Goal: Information Seeking & Learning: Learn about a topic

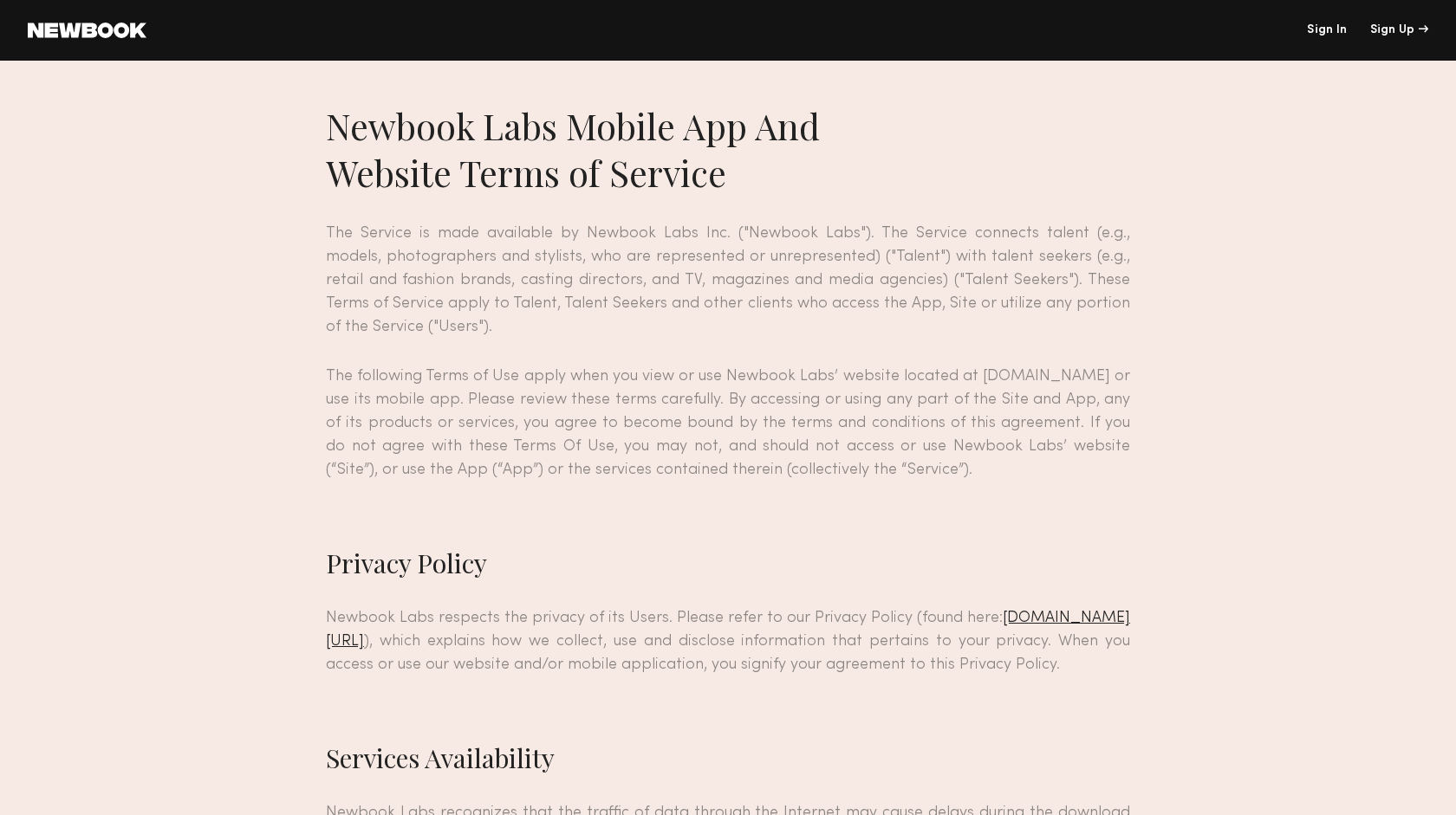
click at [1322, 28] on link "Sign In" at bounding box center [1326, 30] width 40 height 12
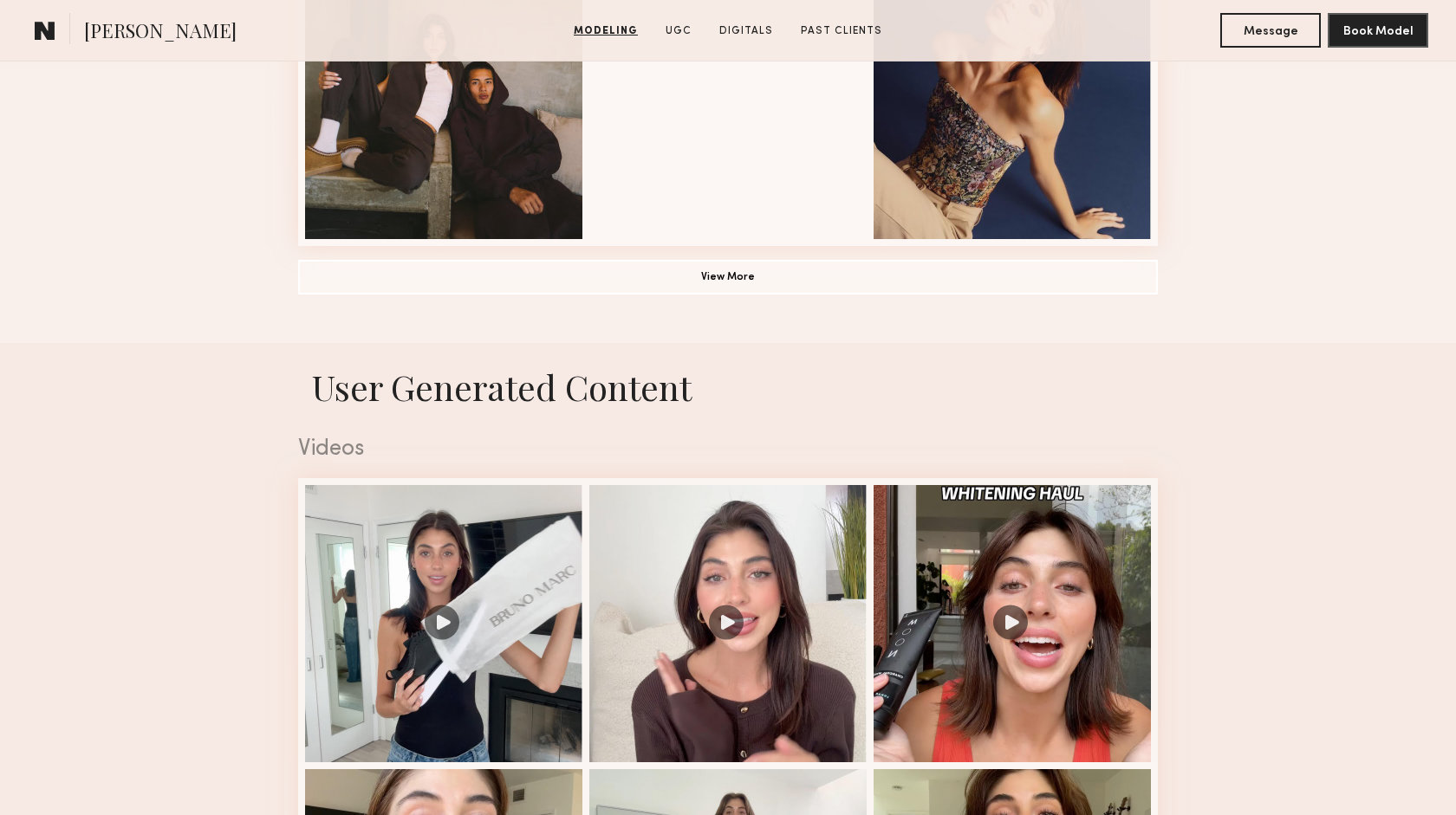
scroll to position [1411, 0]
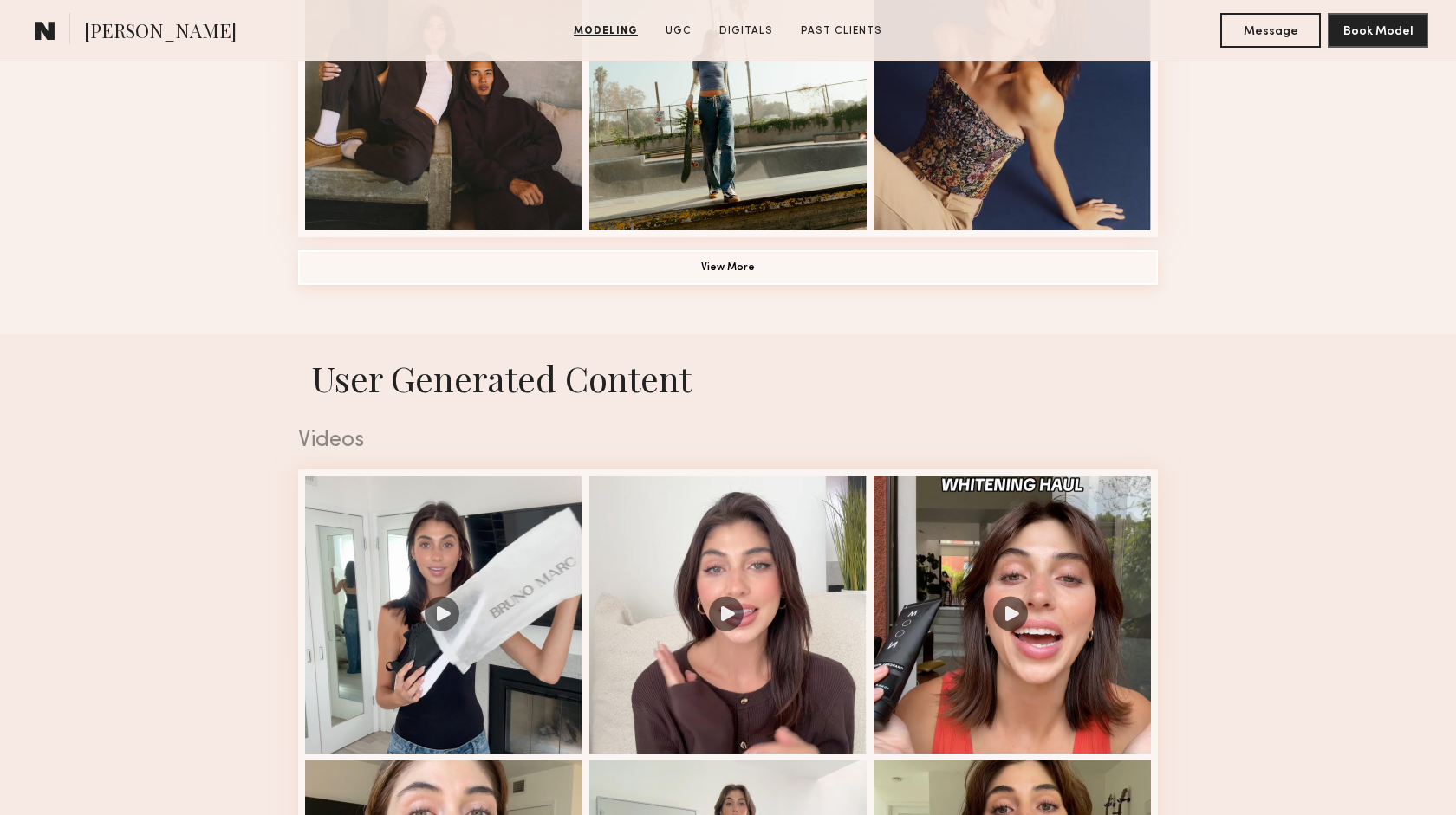
click at [726, 271] on button "View More" at bounding box center [728, 267] width 860 height 35
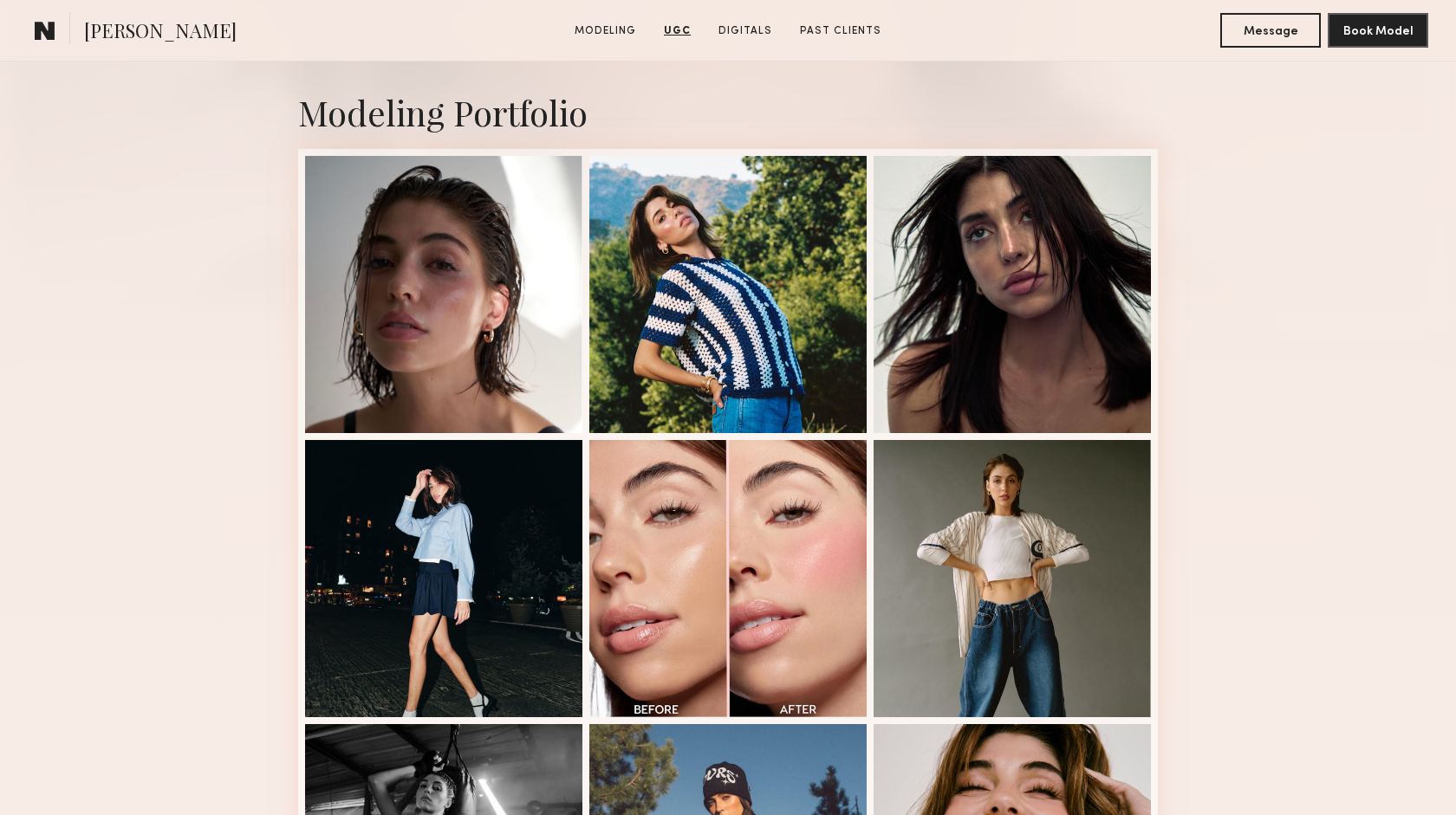
scroll to position [0, 0]
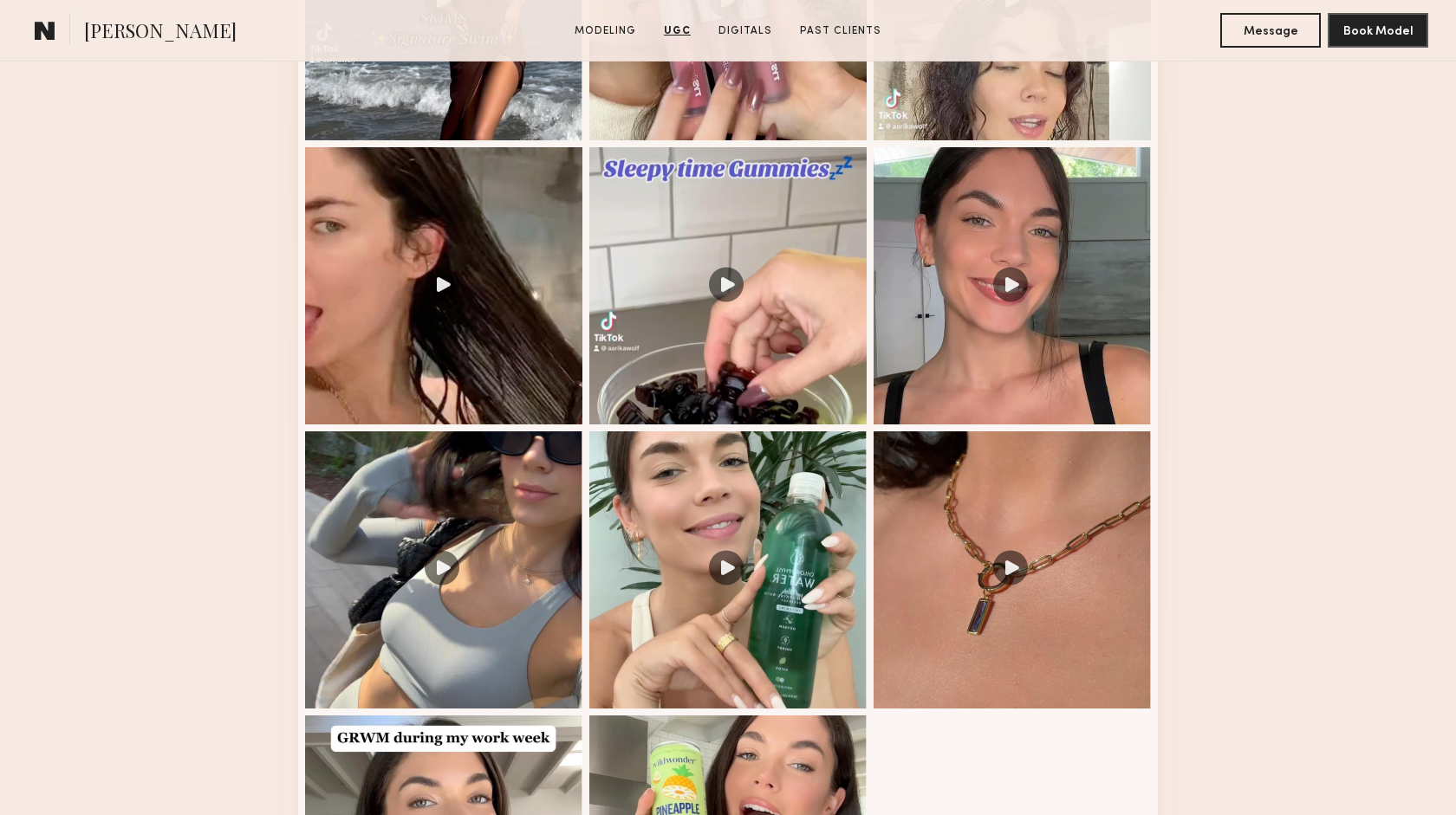
scroll to position [2025, 0]
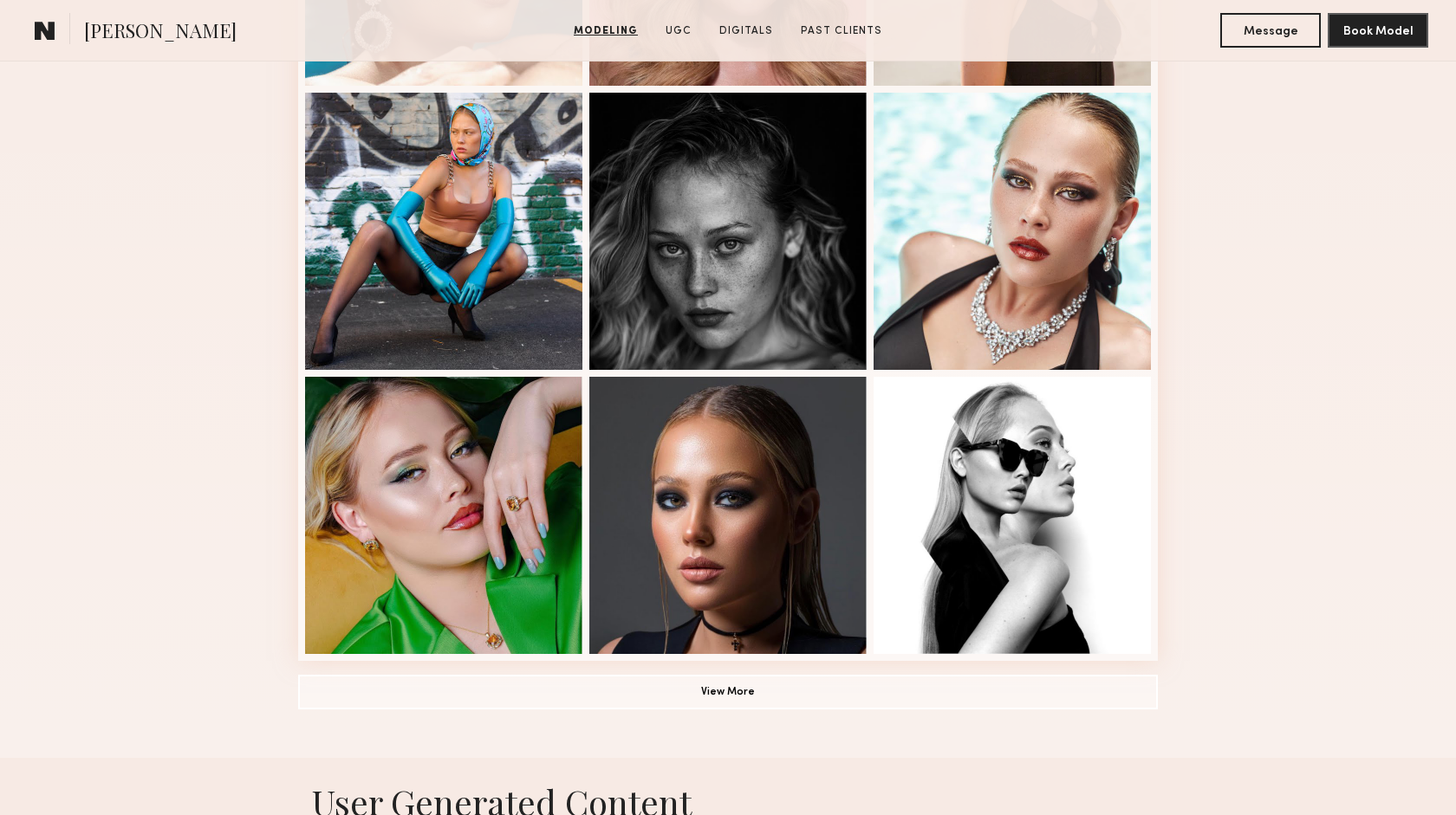
scroll to position [988, 0]
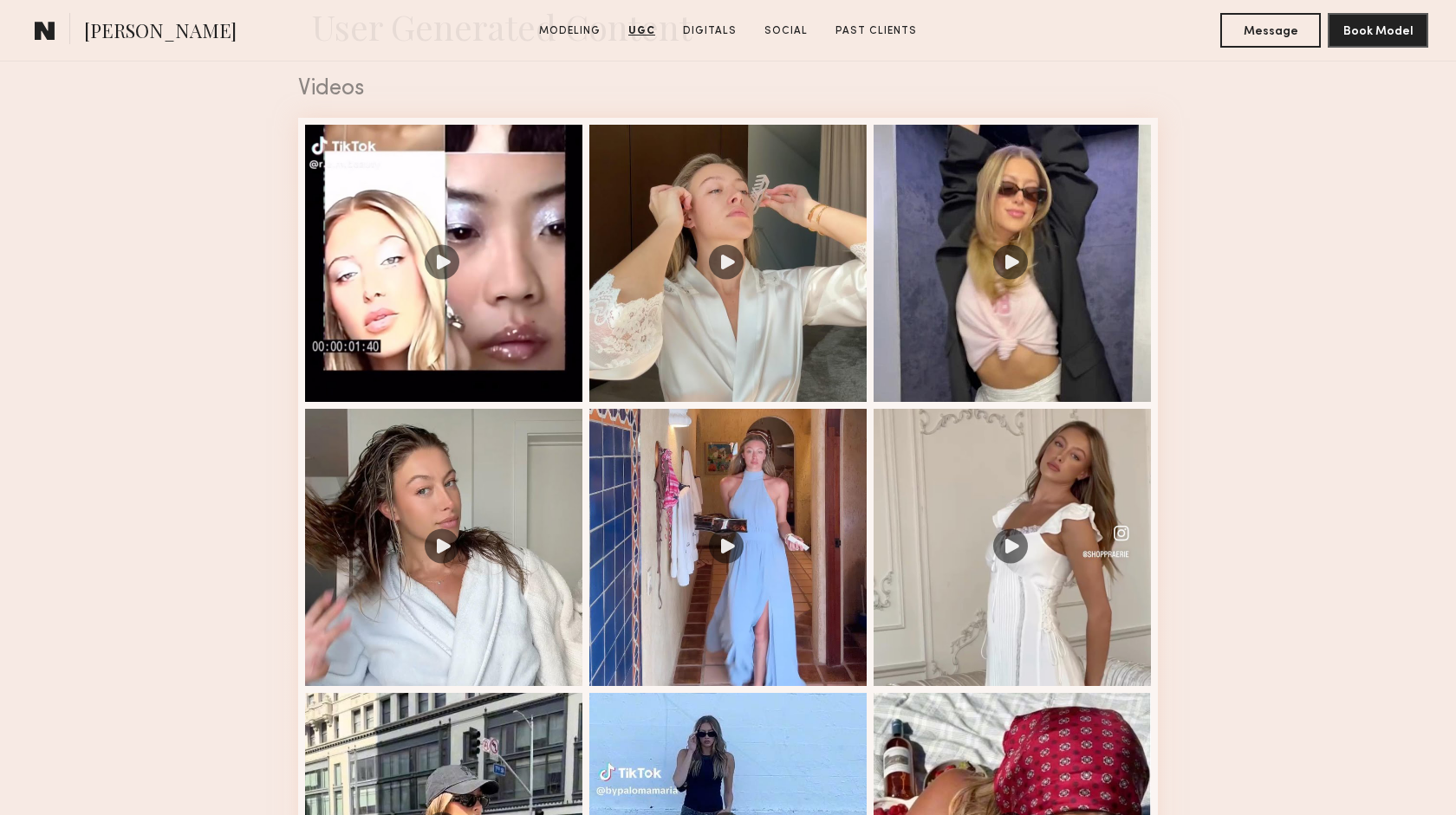
scroll to position [1801, 0]
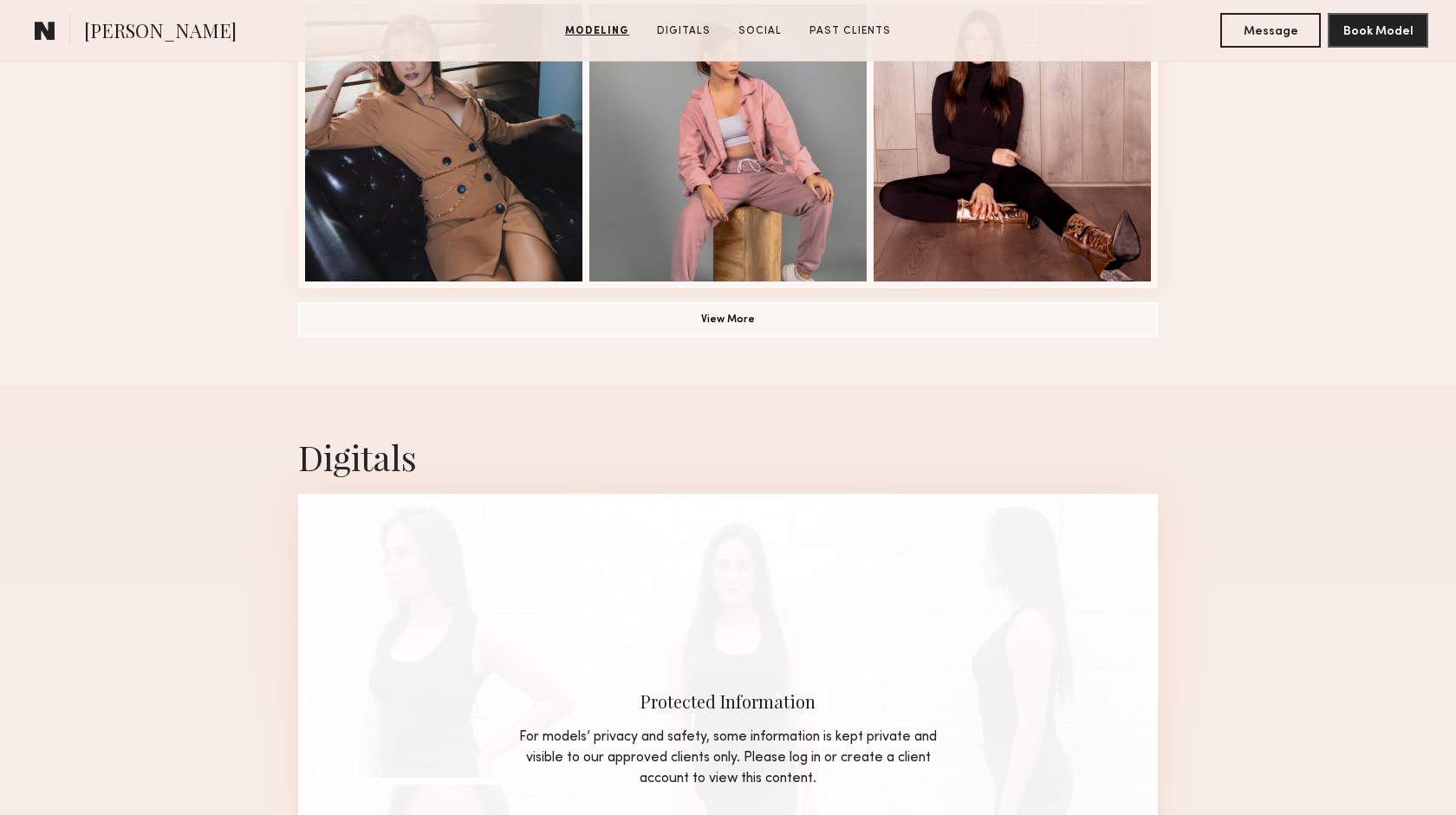
scroll to position [1361, 0]
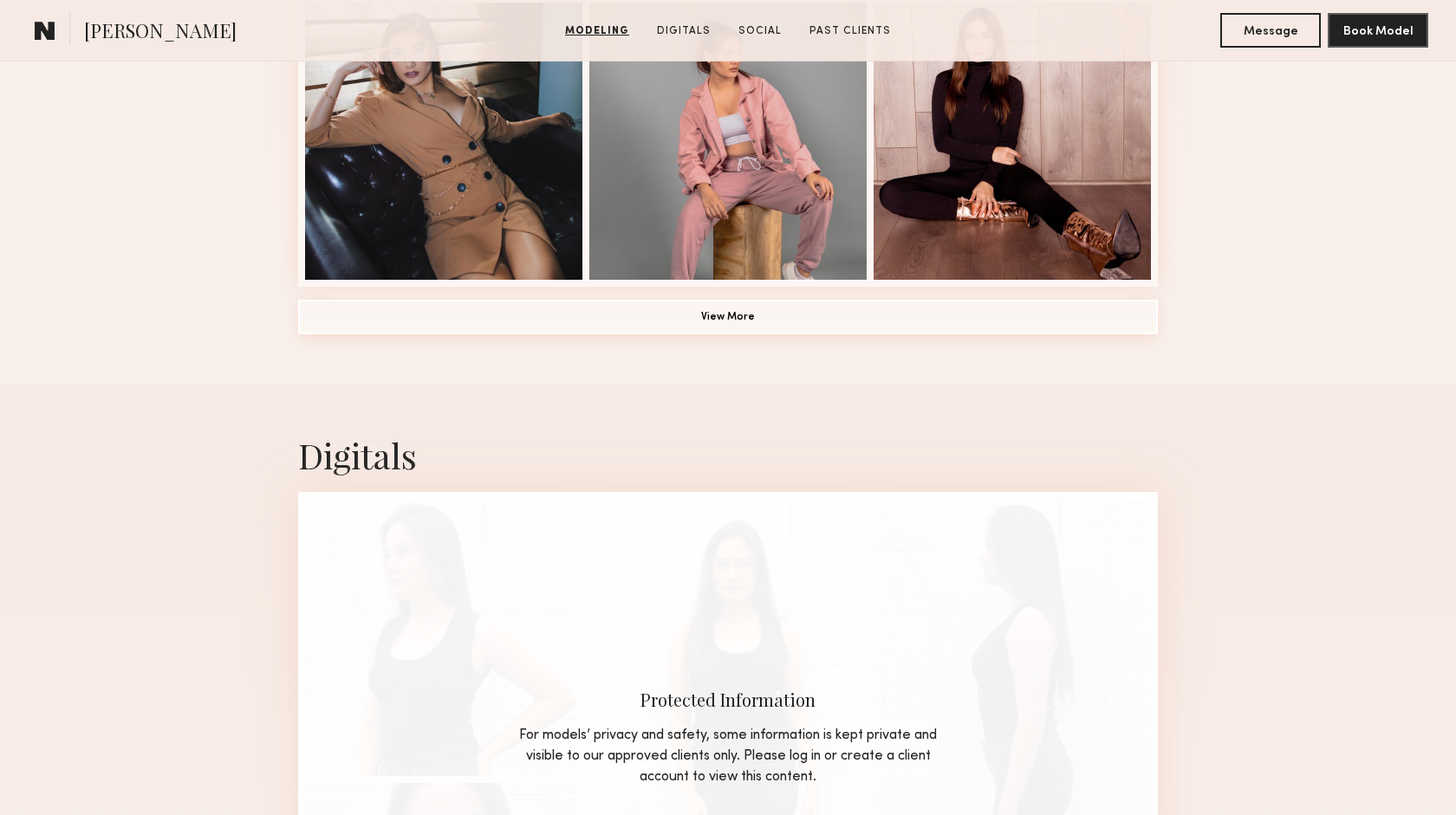
click at [708, 315] on button "View More" at bounding box center [728, 316] width 860 height 35
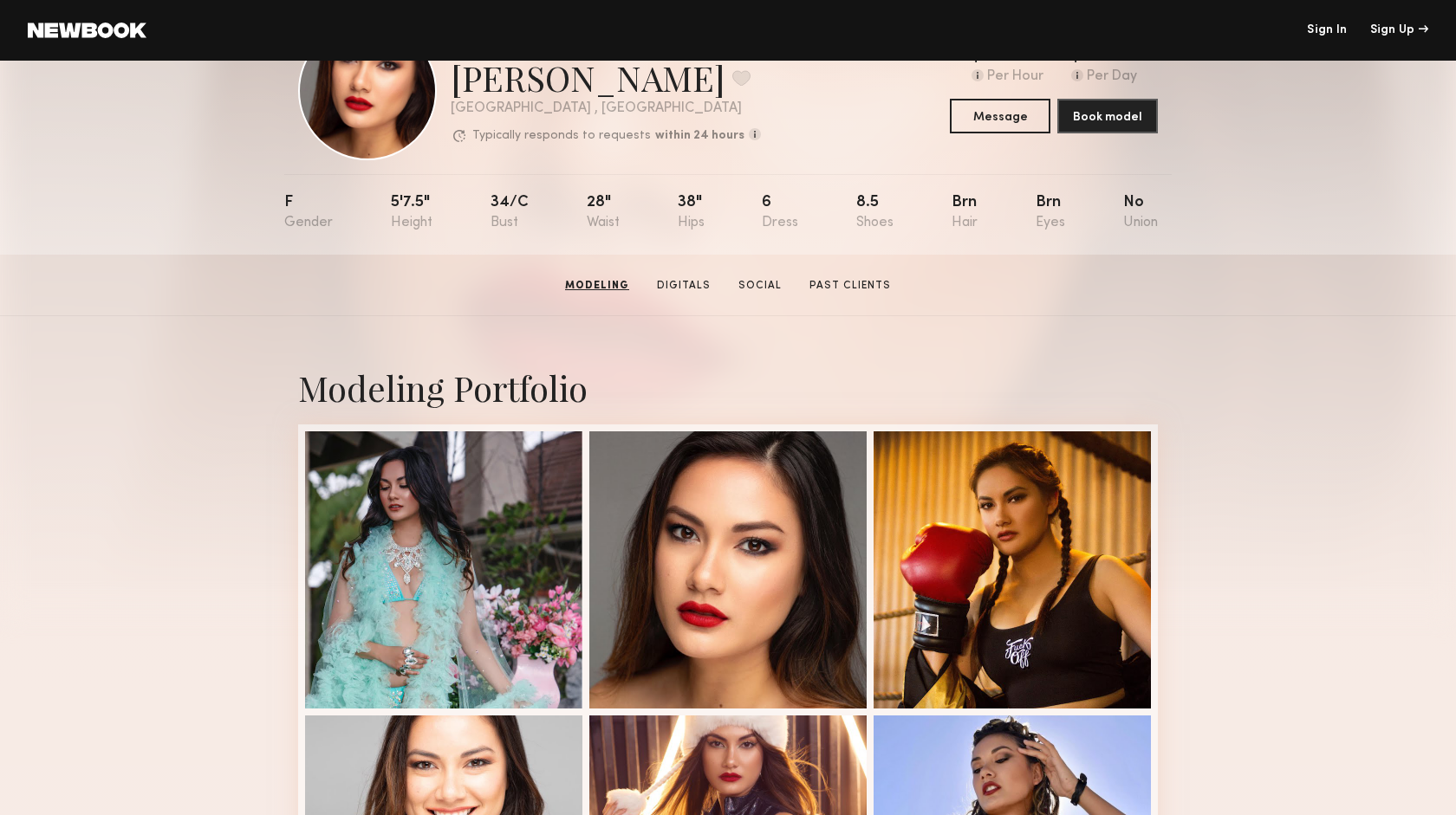
scroll to position [0, 0]
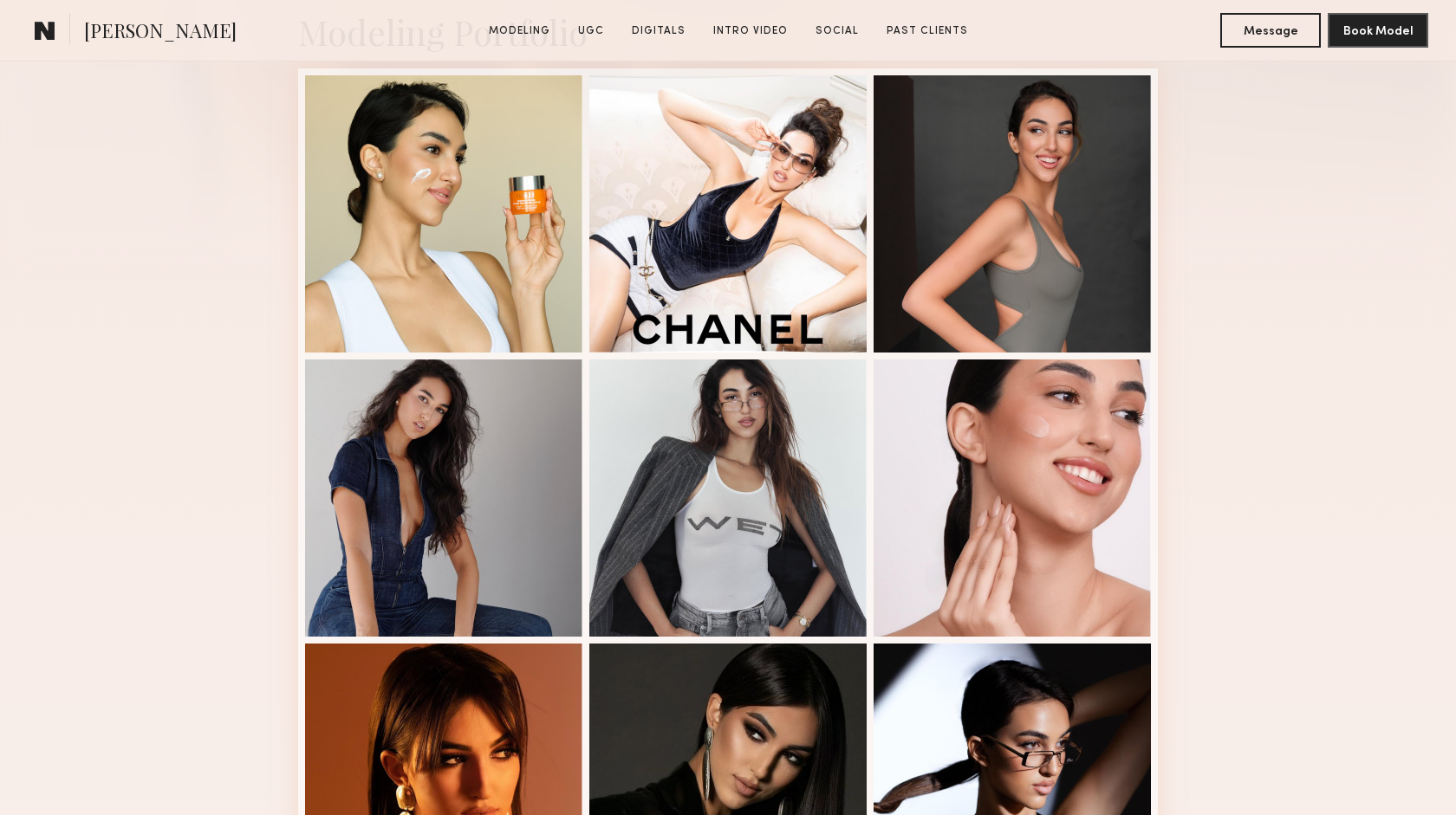
scroll to position [439, 0]
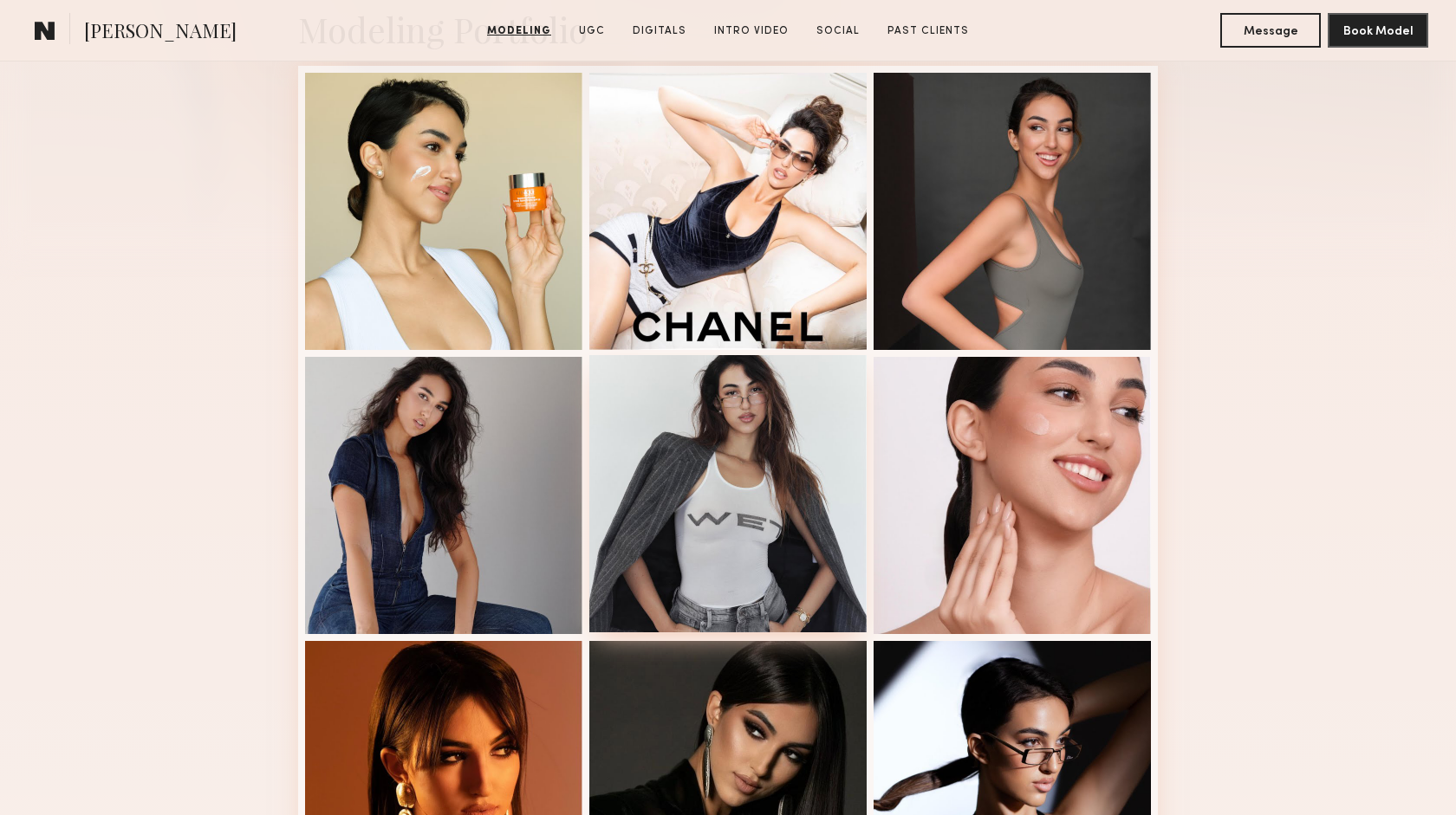
click at [775, 394] on div at bounding box center [728, 493] width 277 height 277
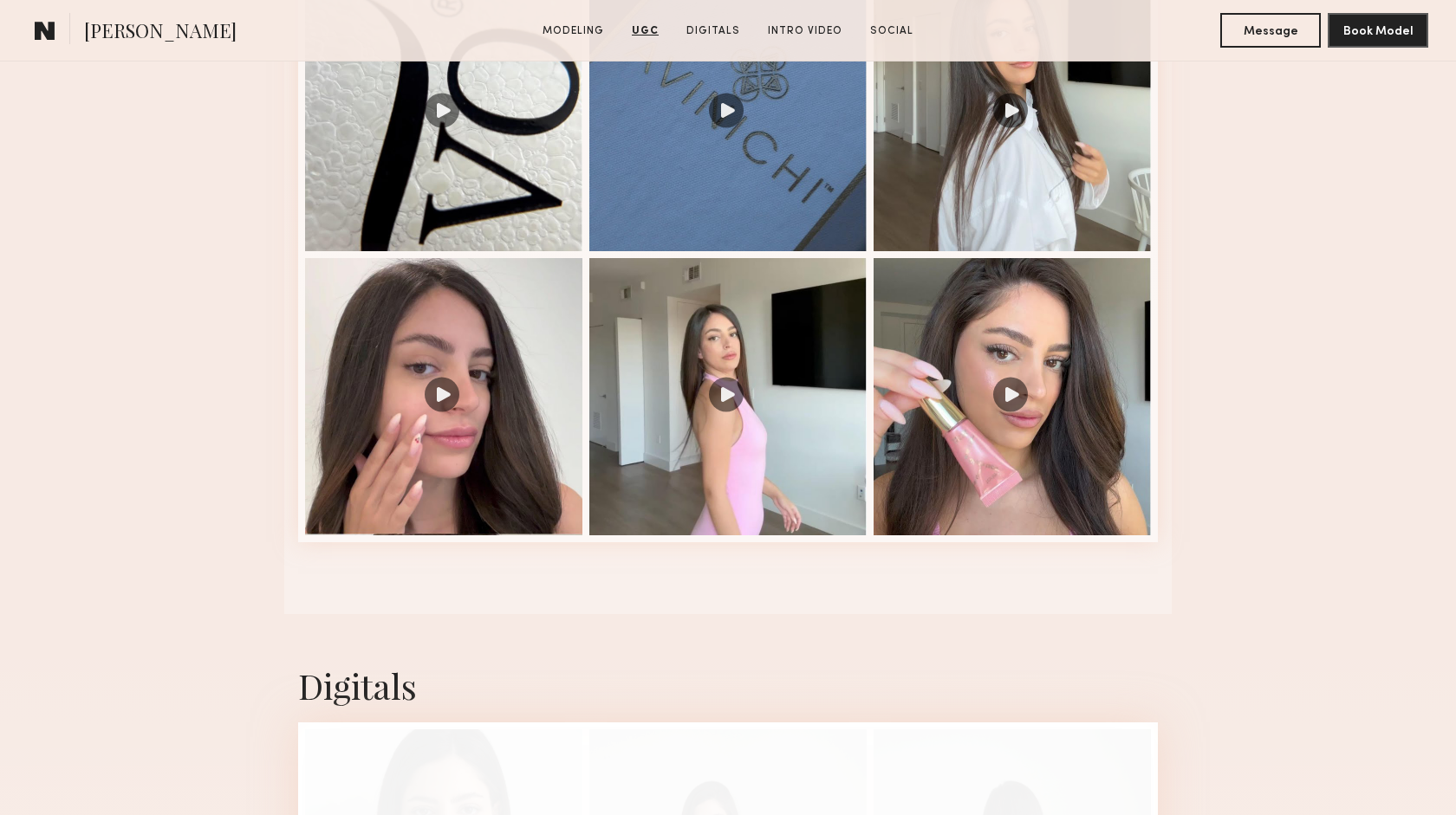
scroll to position [2483, 0]
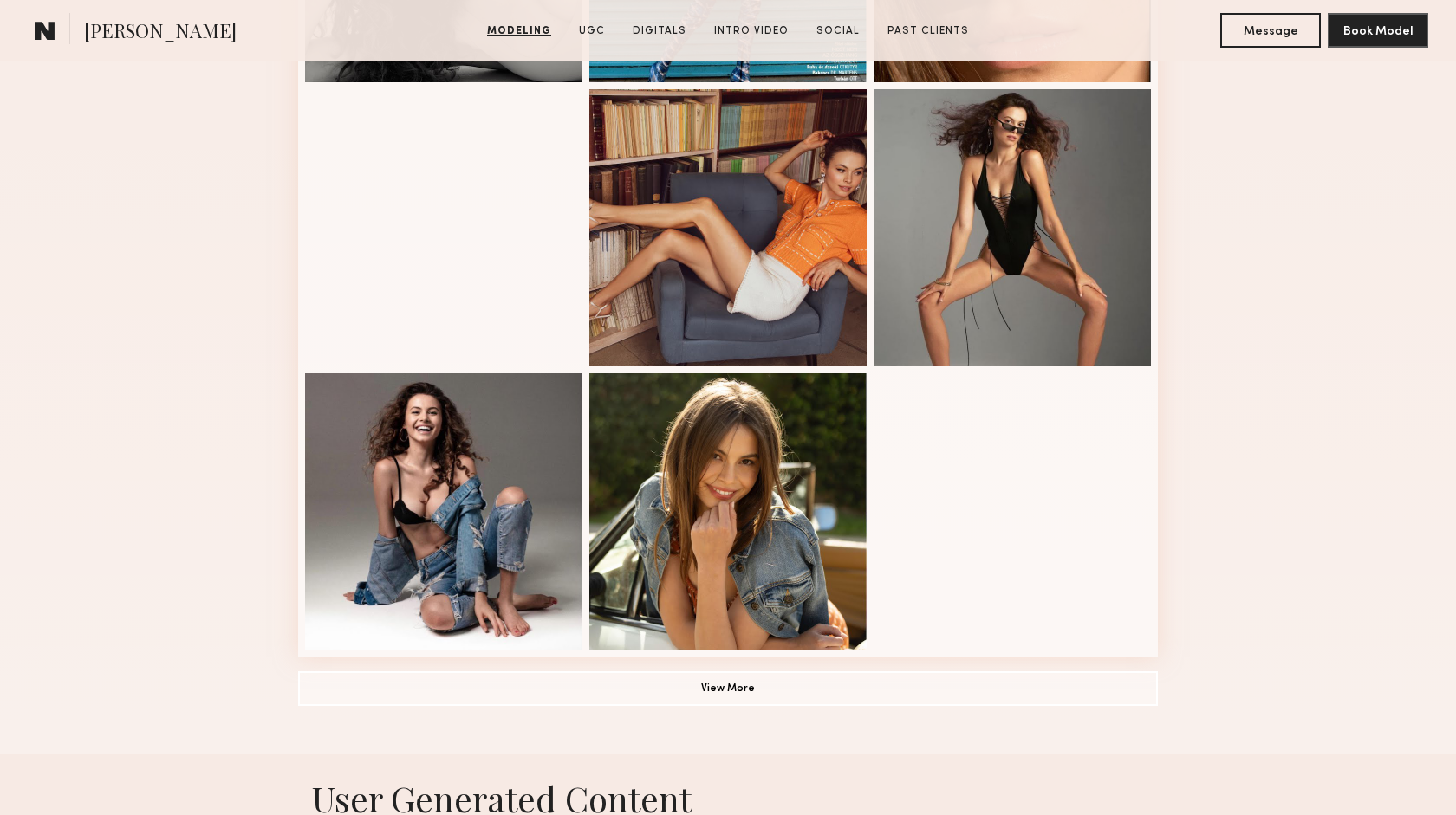
scroll to position [996, 0]
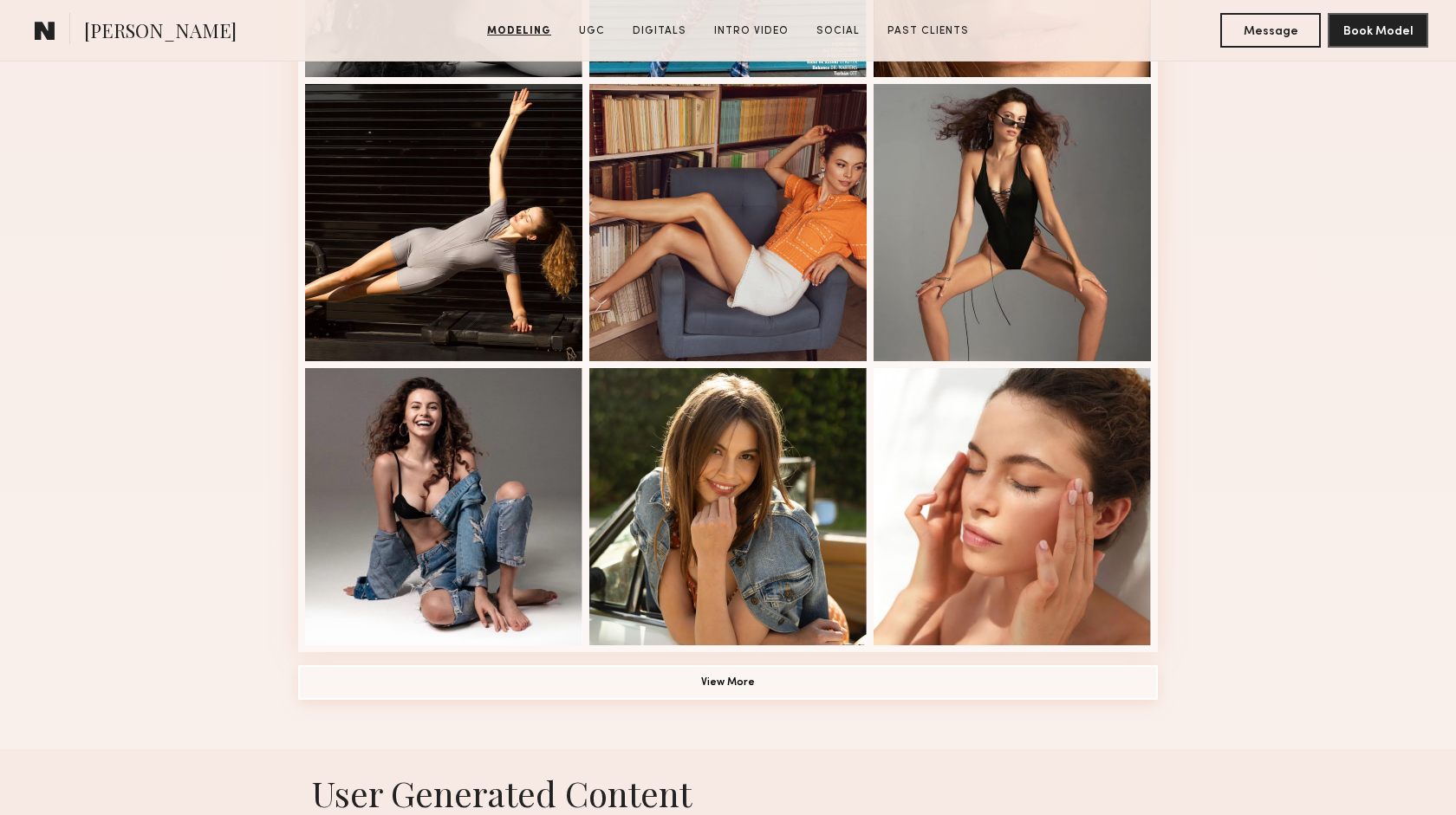
click at [747, 683] on button "View More" at bounding box center [728, 683] width 860 height 35
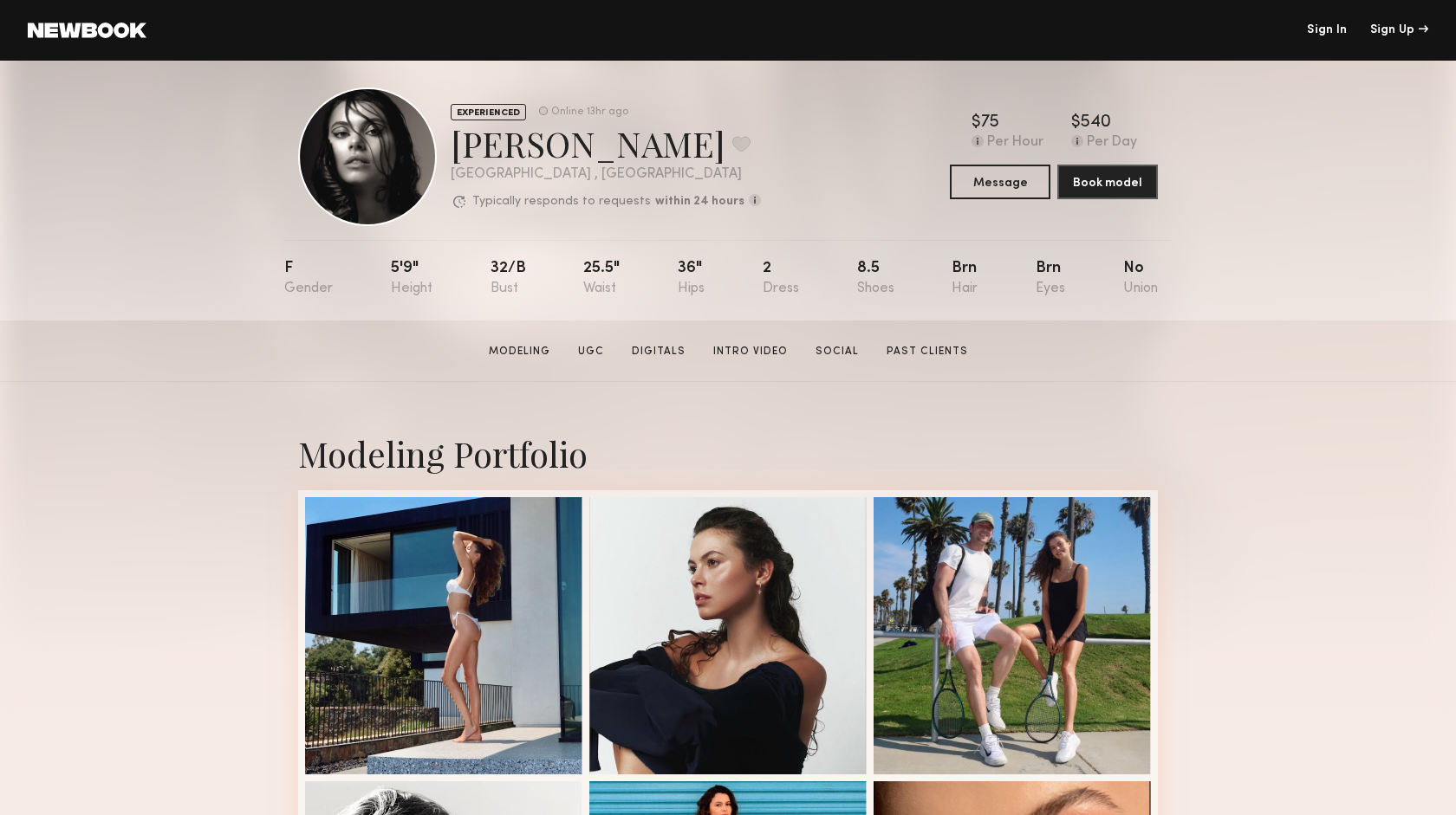
scroll to position [0, 0]
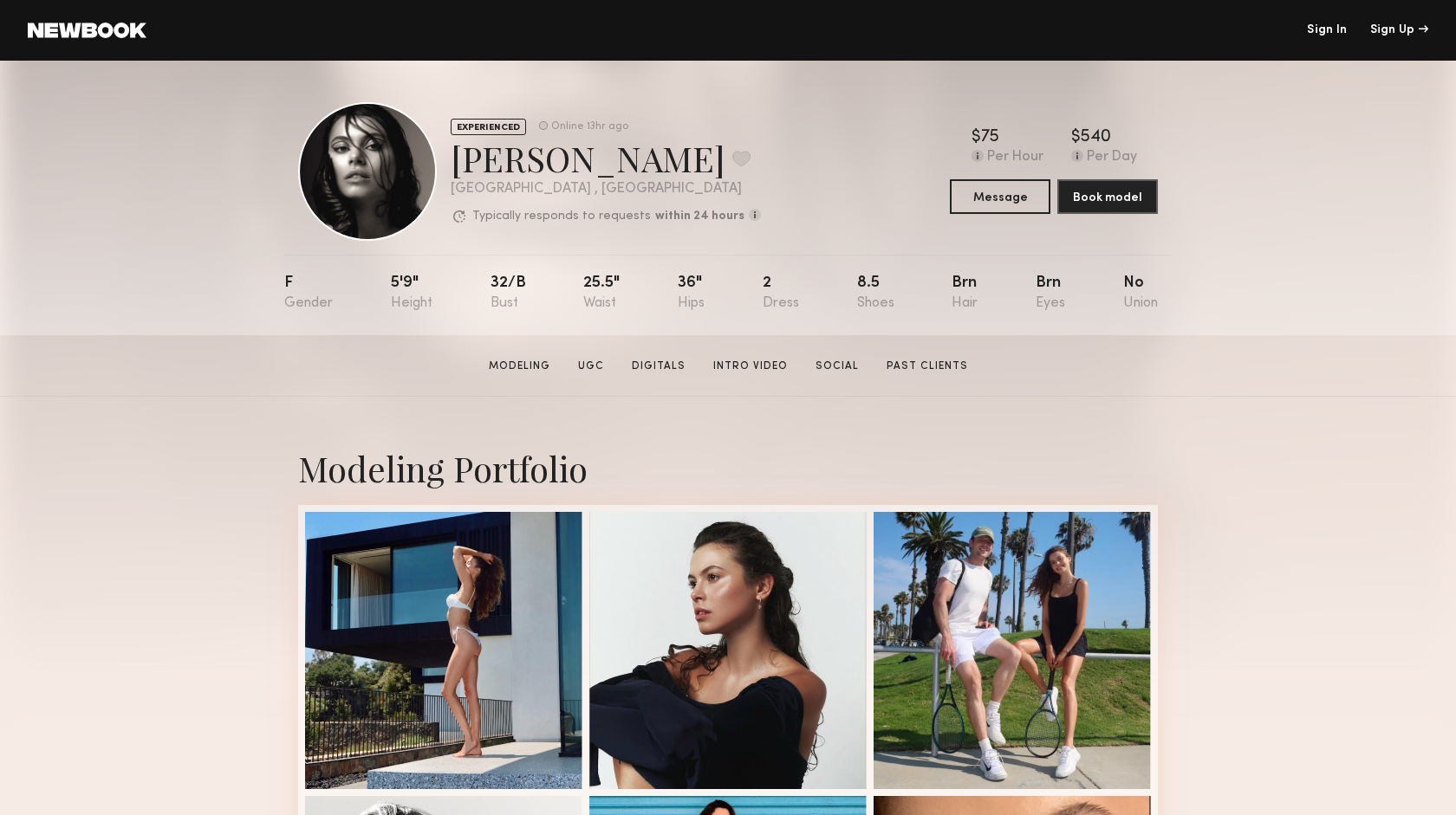
click at [516, 126] on div "EXPERIENCED" at bounding box center [488, 127] width 76 height 17
click at [538, 216] on p "Typically responds to requests" at bounding box center [561, 216] width 178 height 12
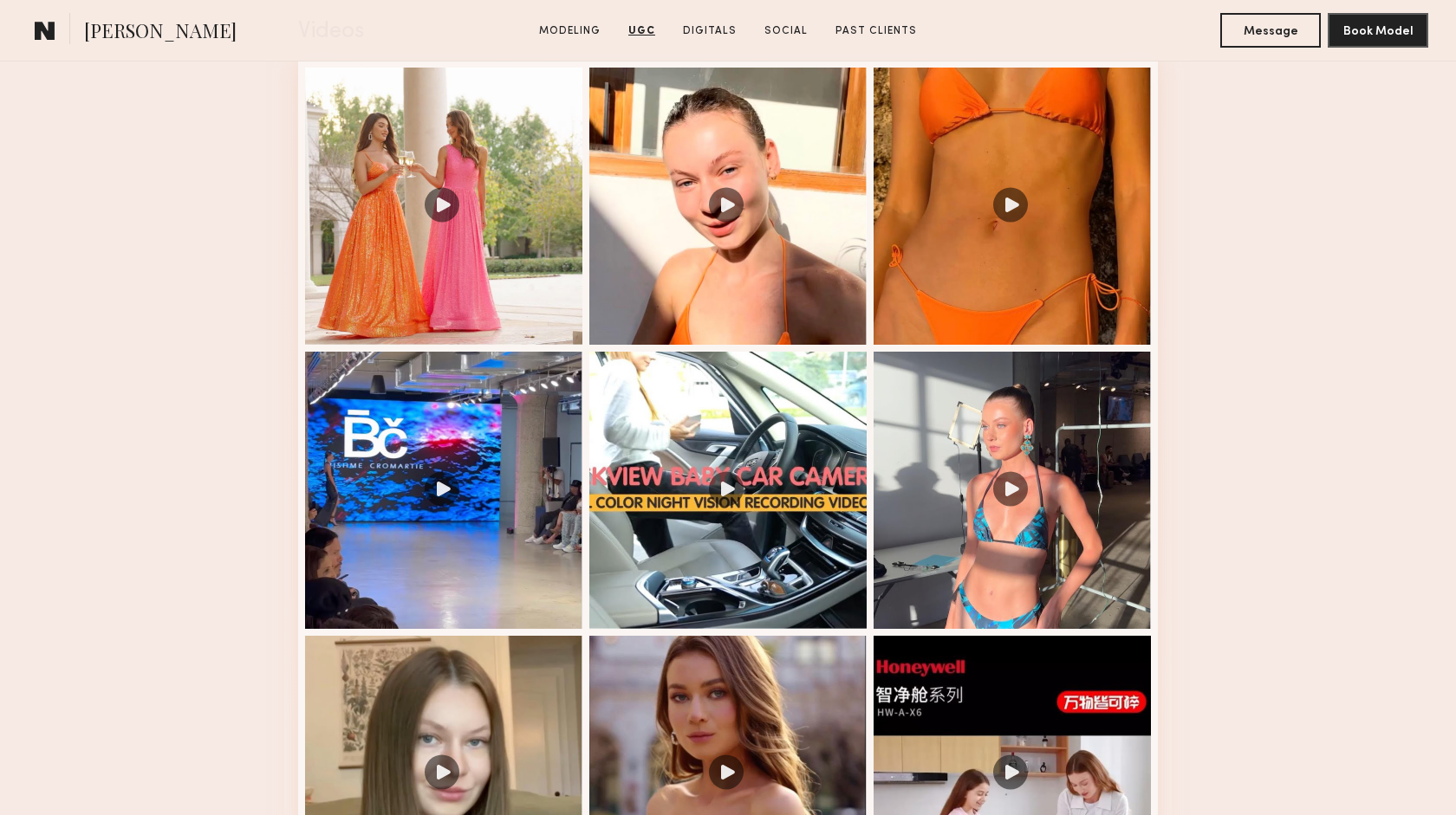
scroll to position [1828, 0]
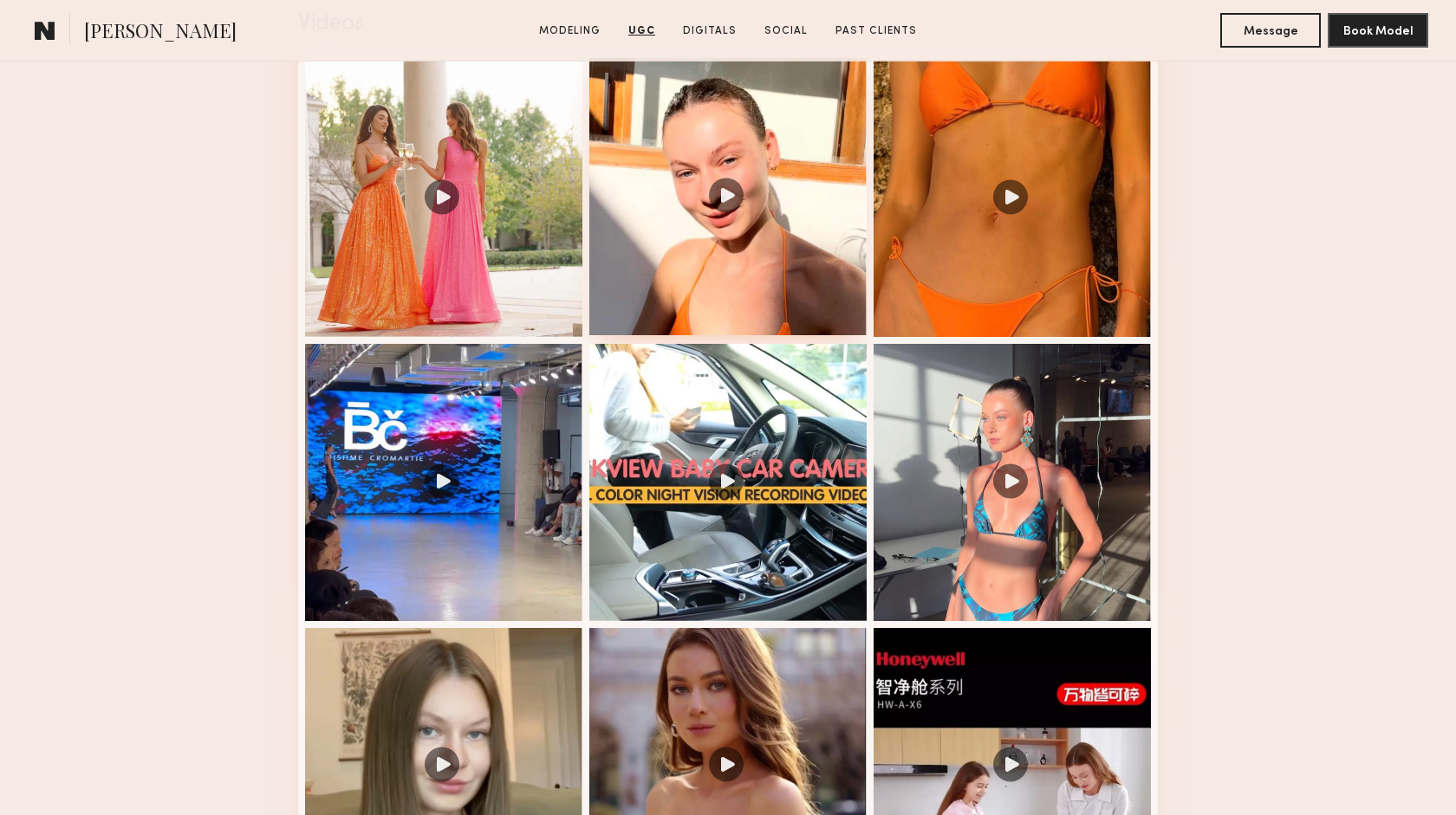
click at [731, 201] on div at bounding box center [728, 196] width 277 height 277
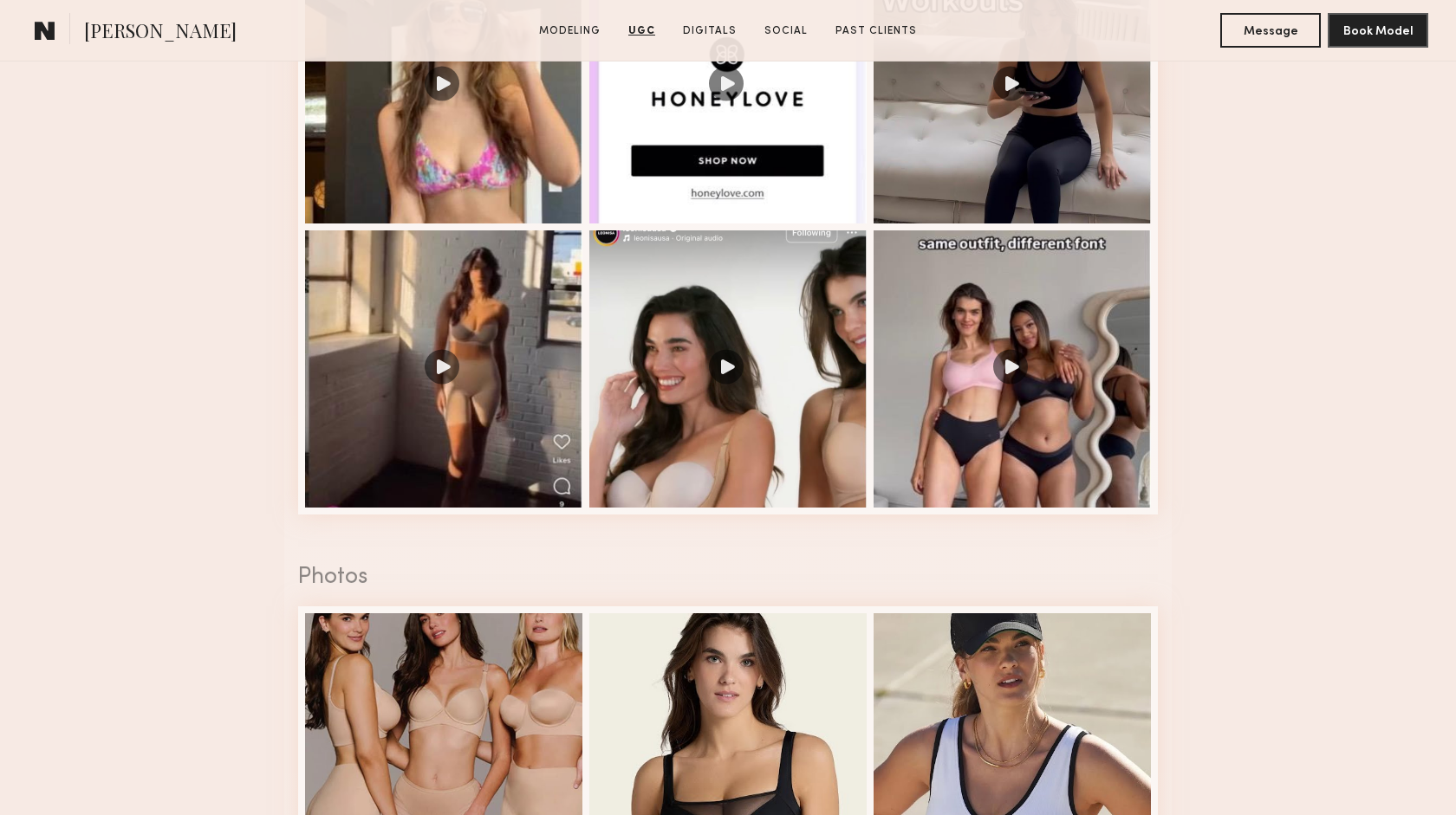
scroll to position [2230, 0]
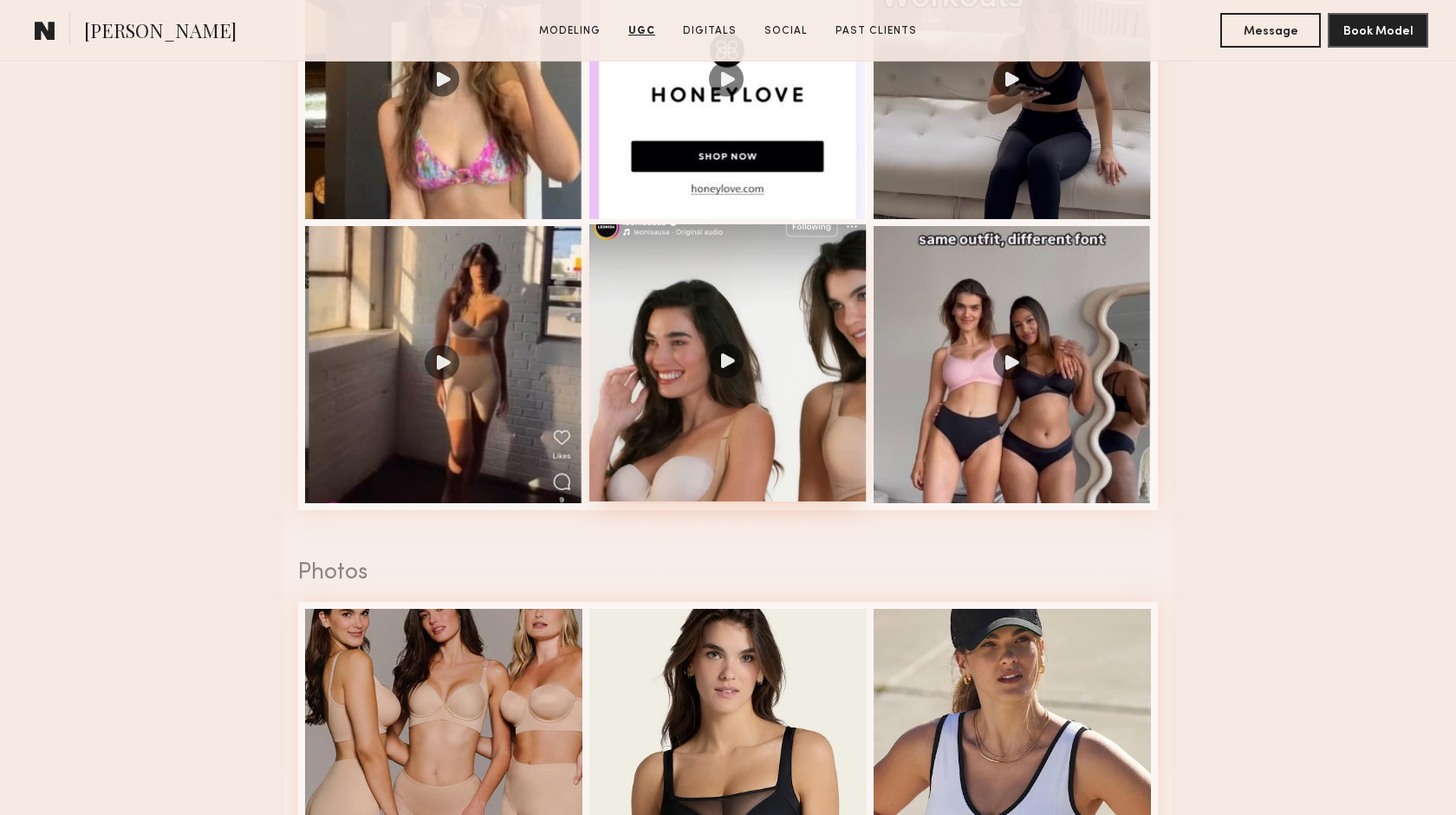
click at [727, 367] on div at bounding box center [728, 363] width 277 height 277
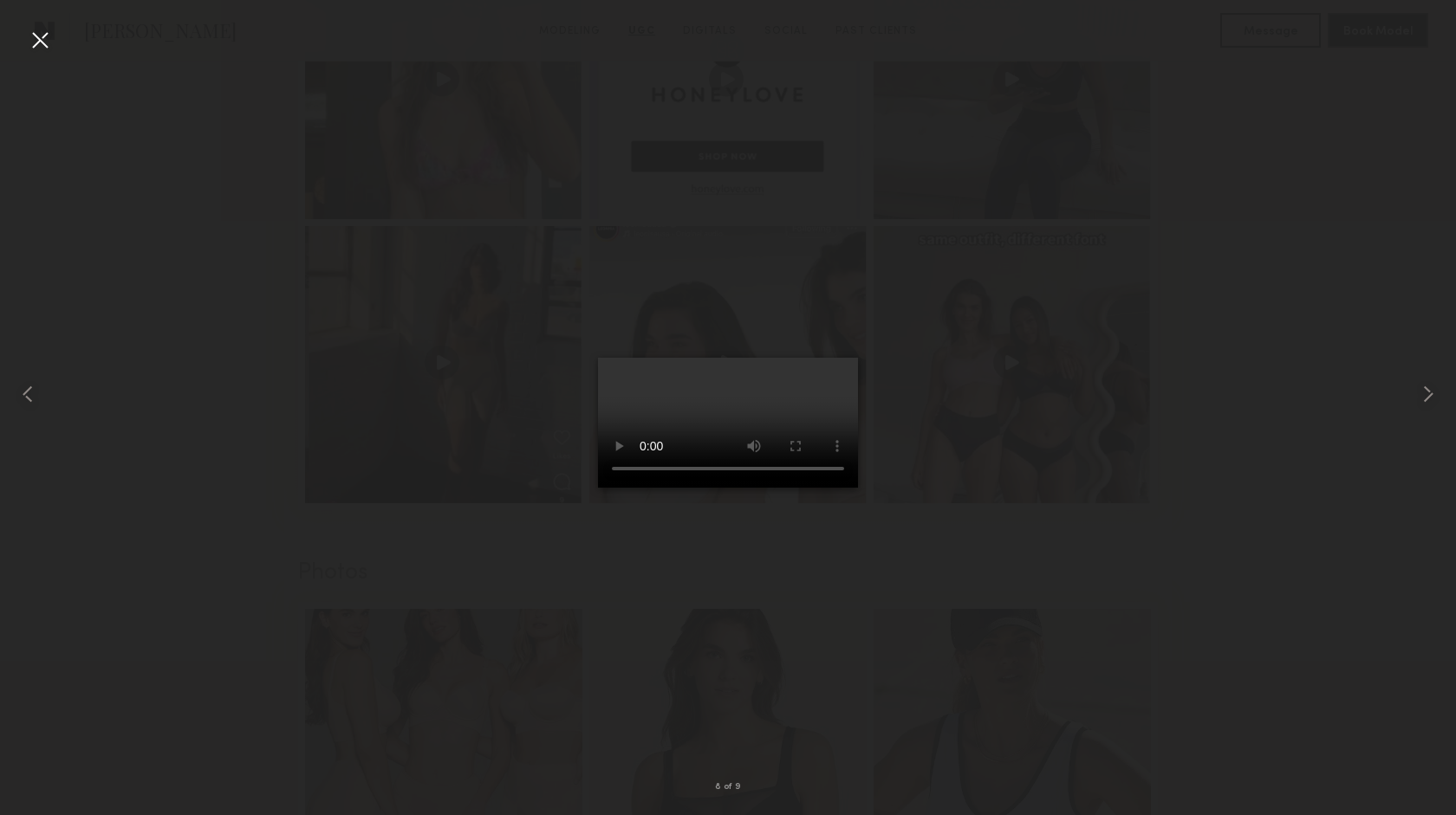
click at [42, 39] on div at bounding box center [40, 40] width 28 height 28
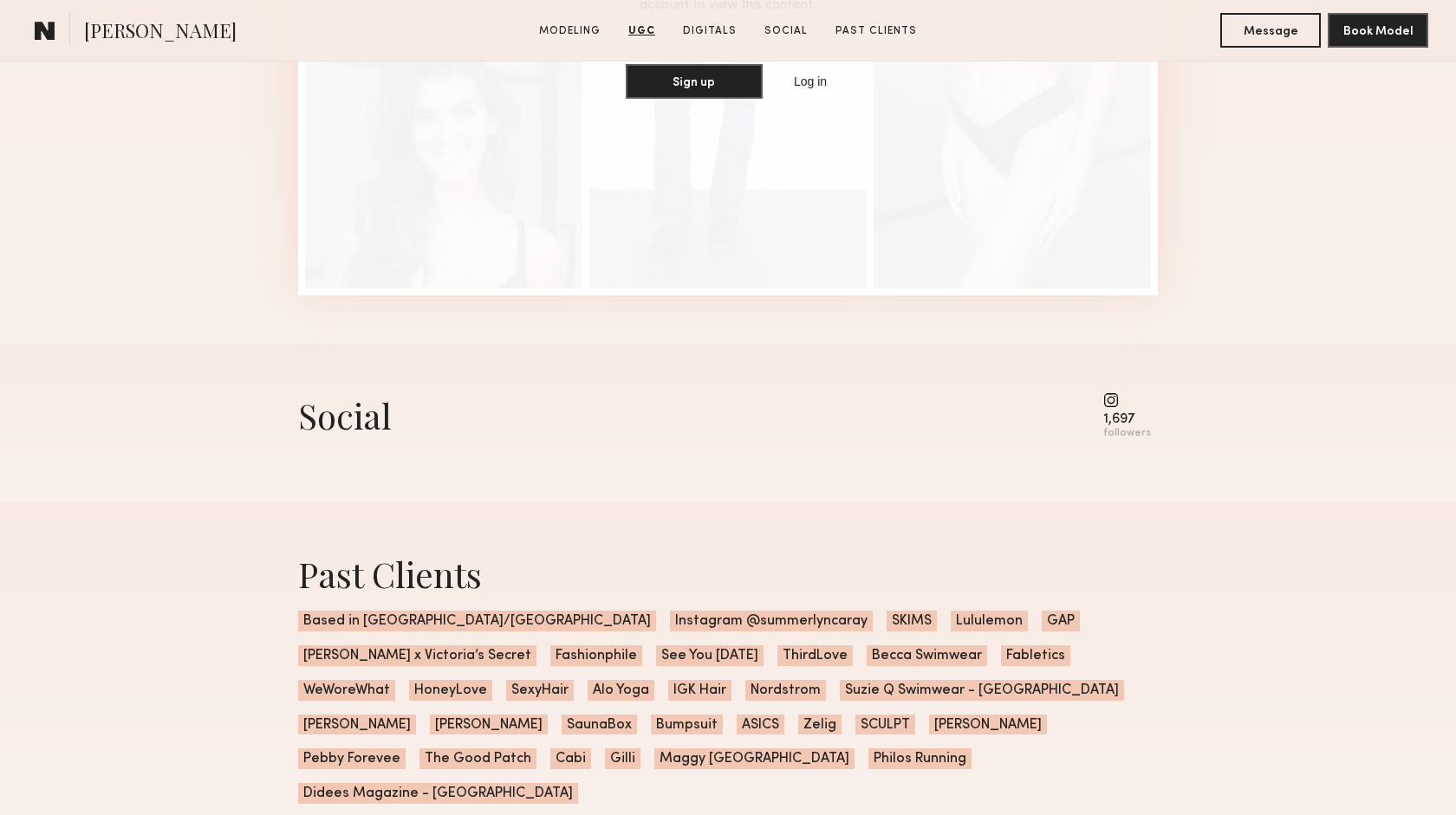
scroll to position [4406, 0]
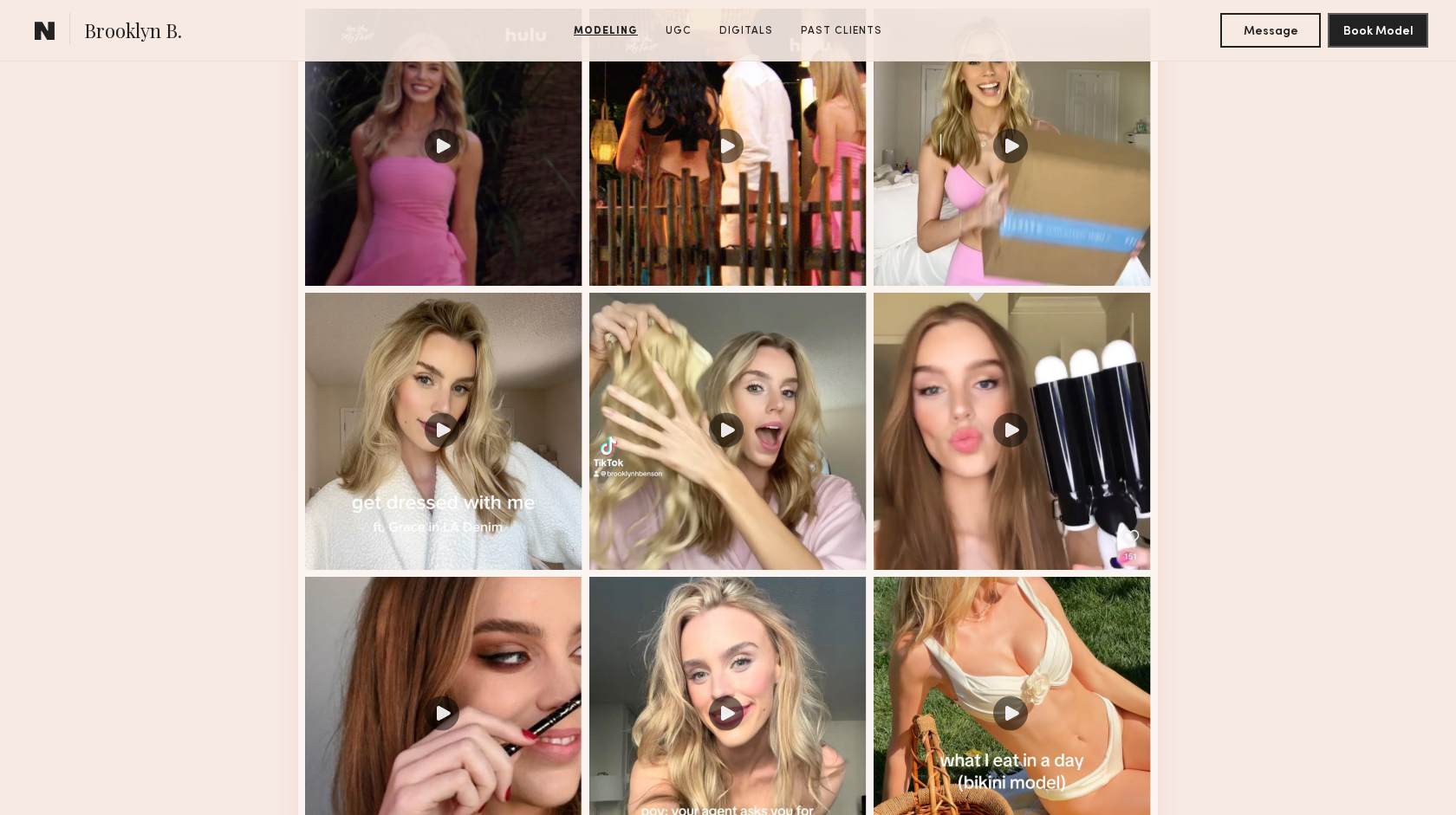
scroll to position [1884, 0]
